Goal: Task Accomplishment & Management: Manage account settings

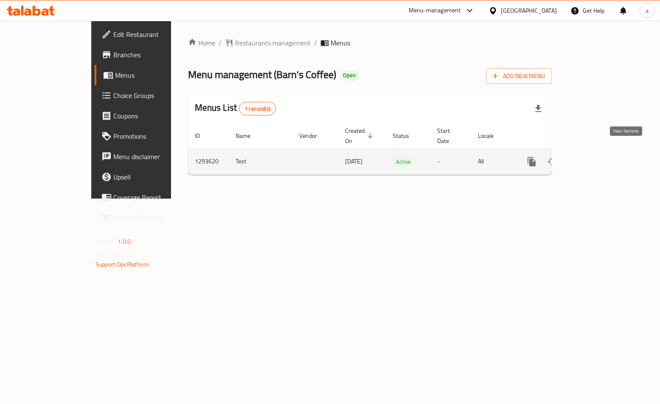
click at [598, 157] on icon "enhanced table" at bounding box center [593, 162] width 10 height 10
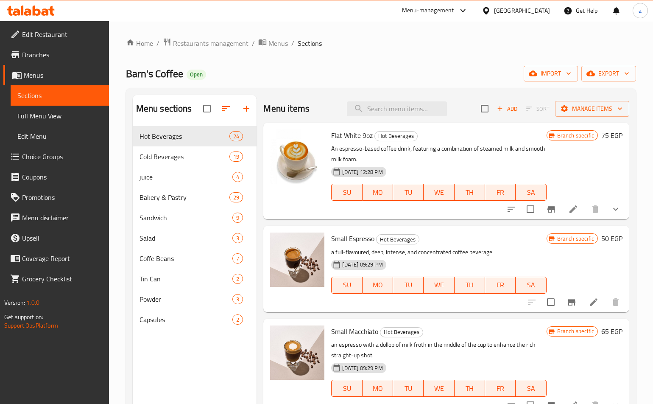
click at [47, 151] on span "Choice Groups" at bounding box center [62, 156] width 80 height 10
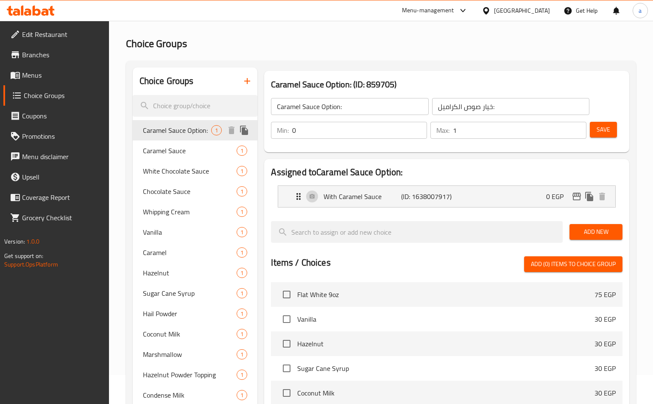
scroll to position [42, 0]
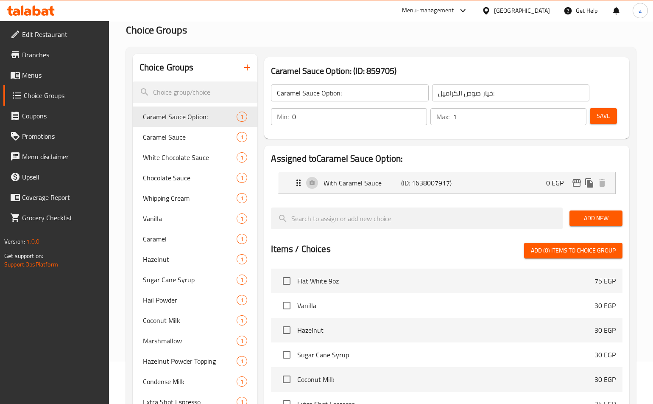
click at [436, 43] on div "Home / Restaurants management / Choice Groups Choice Groups Choice Groups Caram…" at bounding box center [381, 289] width 510 height 588
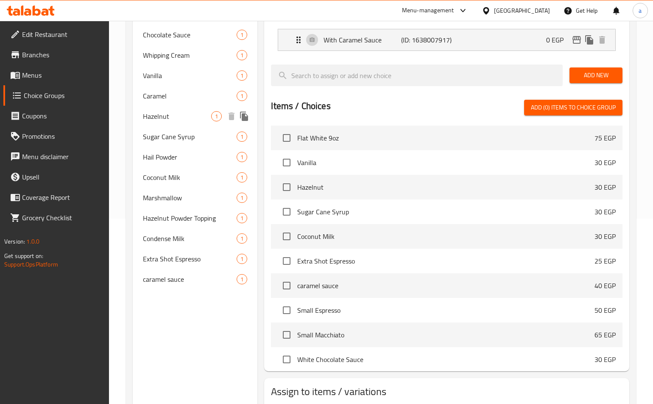
scroll to position [112, 0]
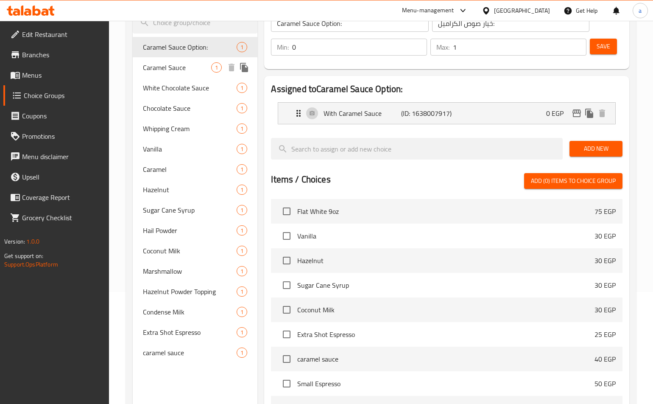
drag, startPoint x: 182, startPoint y: 69, endPoint x: 267, endPoint y: 66, distance: 84.5
click at [182, 69] on span "Caramel Sauce" at bounding box center [177, 67] width 69 height 10
type input "Caramel Sauce"
type input "الكرمل صوص"
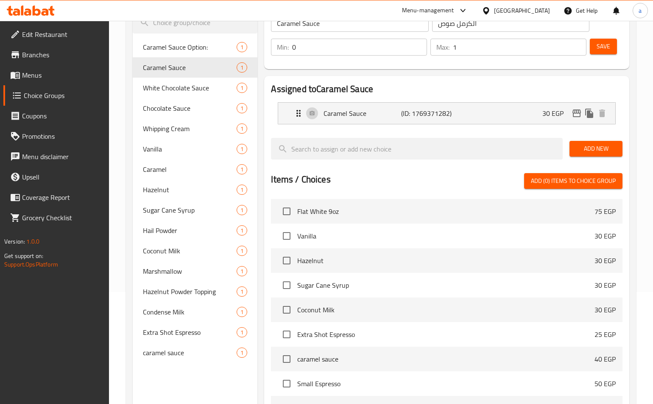
click at [342, 83] on h2 "Assigned to Caramel Sauce" at bounding box center [446, 89] width 351 height 13
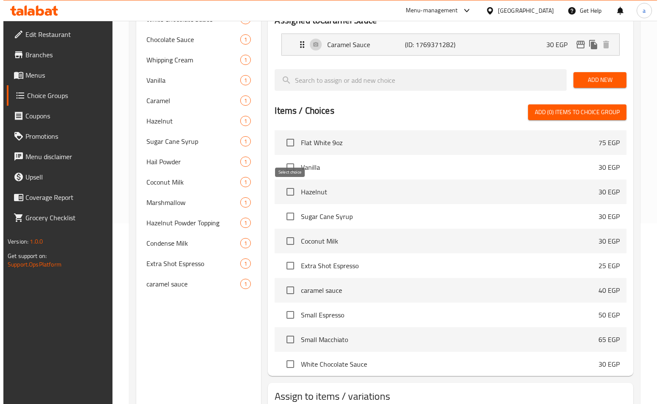
scroll to position [0, 0]
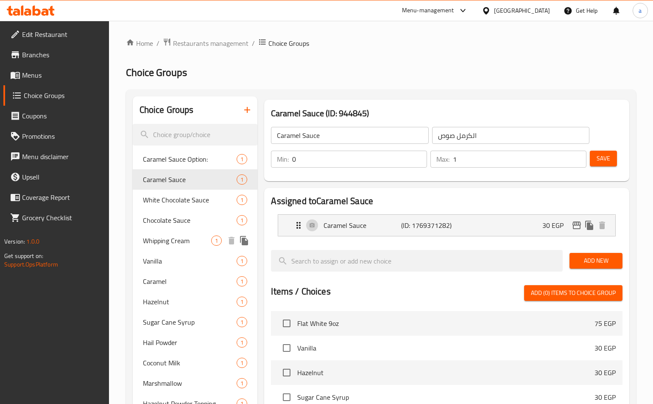
click at [191, 238] on span "Whipping Cream" at bounding box center [177, 240] width 69 height 10
type input "Whipping Cream"
type input "كريمة مخفوقة"
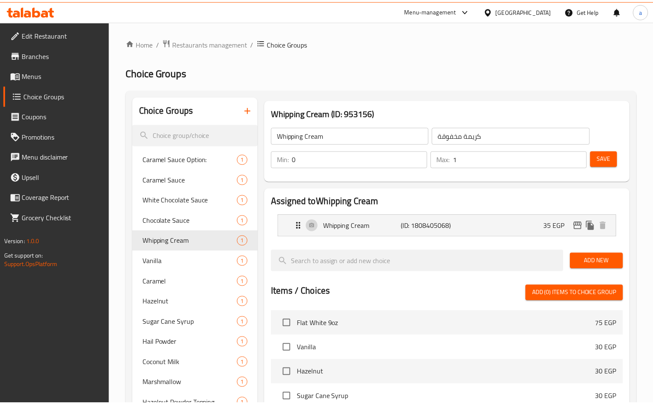
scroll to position [239, 0]
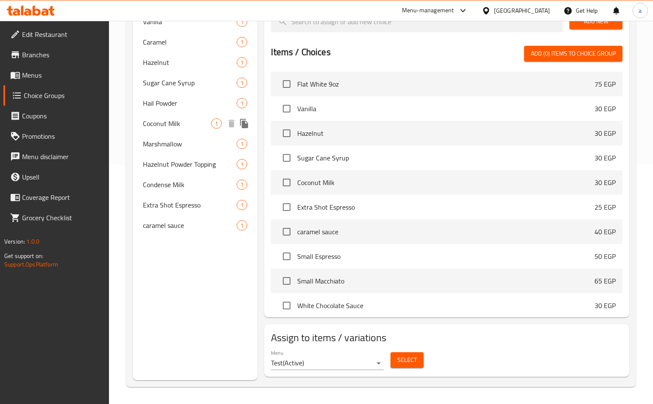
click at [170, 120] on span "Coconut Milk" at bounding box center [177, 123] width 69 height 10
type input "Coconut Milk"
type input "حليب جوز الهند"
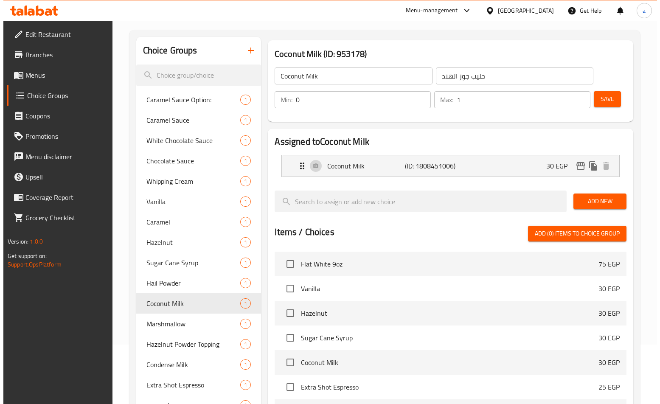
scroll to position [0, 0]
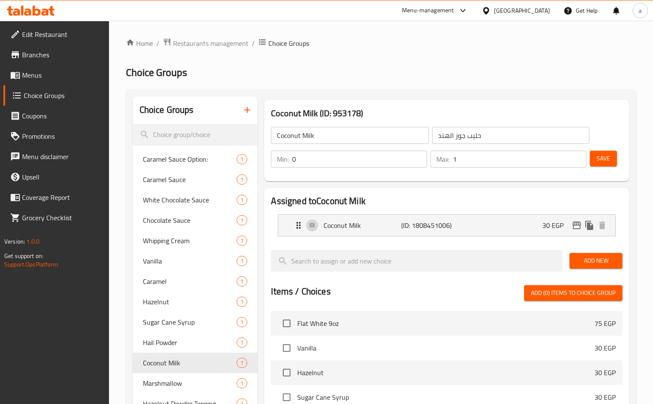
click at [375, 95] on div "Choice Groups Caramel Sauce Option: 1 Caramel Sauce 1 White Chocolate Sauce 1 C…" at bounding box center [381, 358] width 510 height 537
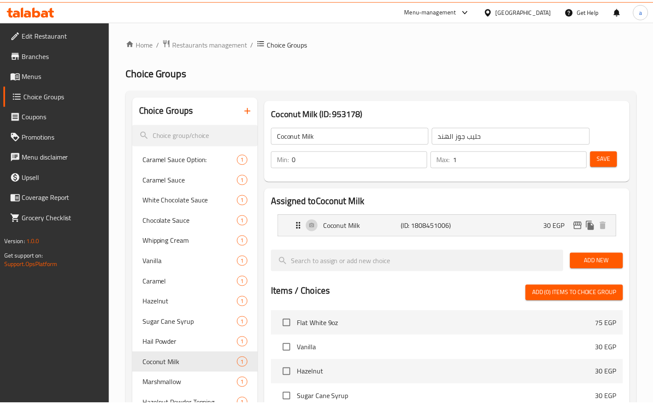
scroll to position [239, 0]
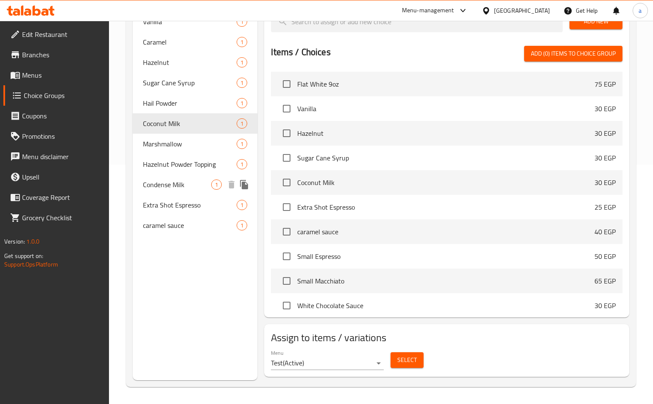
click at [170, 190] on span "Condense Milk" at bounding box center [177, 184] width 69 height 10
type input "Condense Milk"
type input "حليب مكثف"
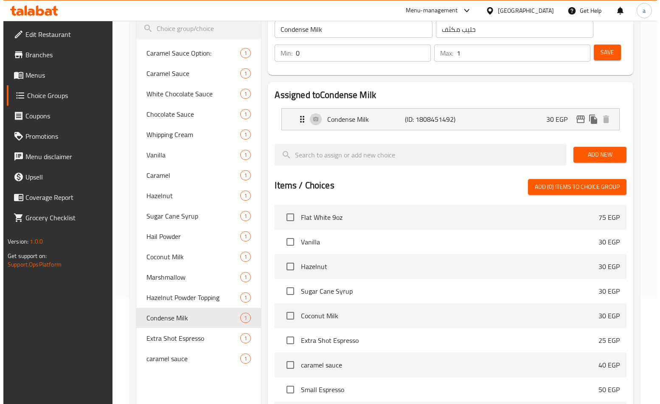
scroll to position [0, 0]
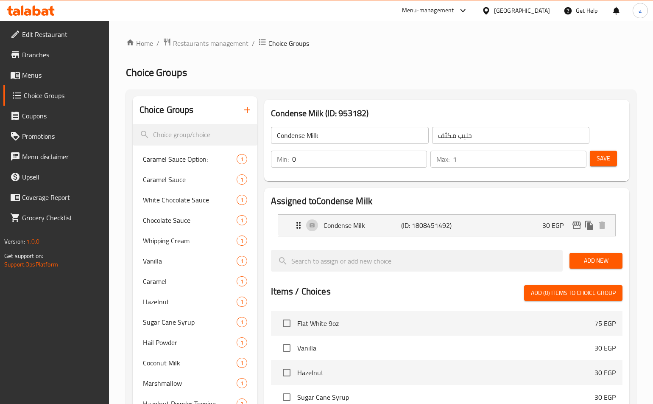
click at [330, 92] on div "Choice Groups Caramel Sauce Option: 1 Caramel Sauce 1 White Chocolate Sauce 1 C…" at bounding box center [381, 358] width 510 height 537
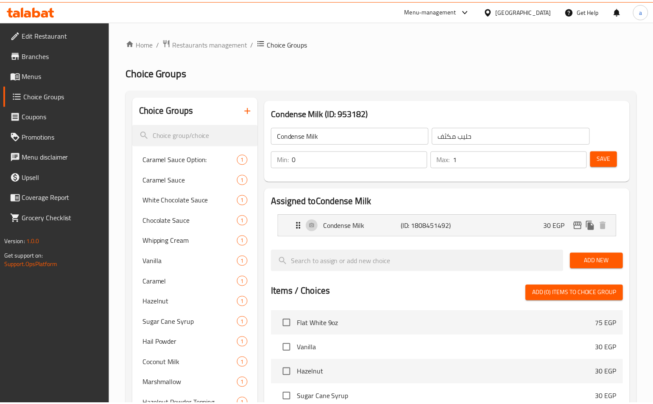
scroll to position [239, 0]
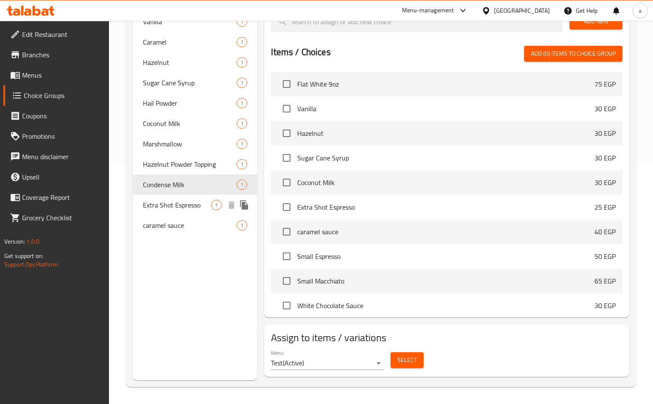
click at [174, 205] on span "Extra Shot Espresso" at bounding box center [177, 205] width 69 height 10
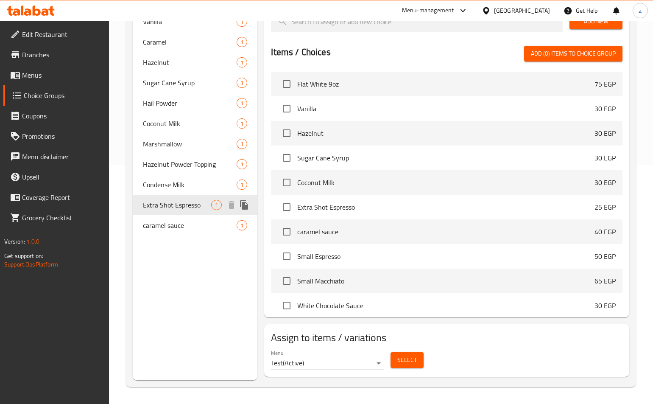
type input "Extra Shot Espresso"
type input "إكسترا اسبريسو شوت"
click at [204, 290] on div "Choice Groups Caramel Sauce Option: 1 Caramel Sauce 1 White Chocolate Sauce 1 C…" at bounding box center [195, 118] width 125 height 523
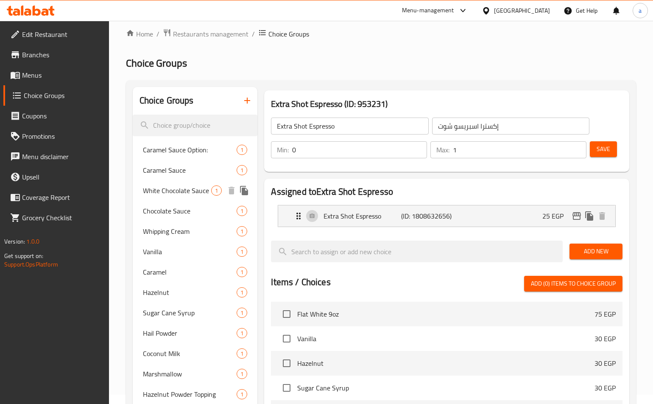
scroll to position [0, 0]
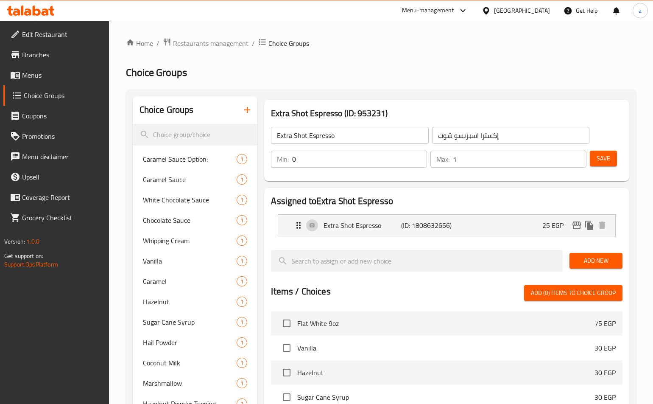
click at [49, 36] on span "Edit Restaurant" at bounding box center [62, 34] width 80 height 10
